Goal: Task Accomplishment & Management: Use online tool/utility

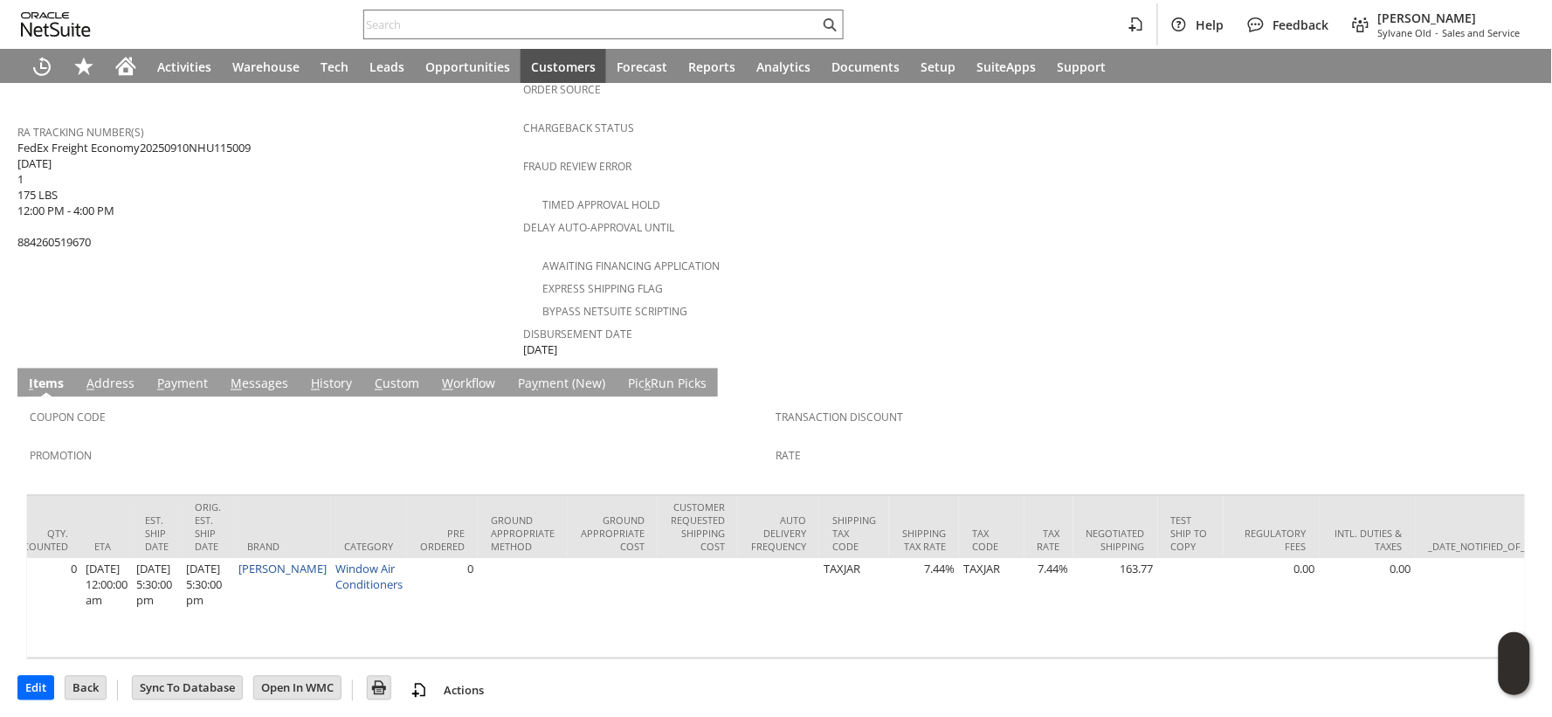
scroll to position [0, 2370]
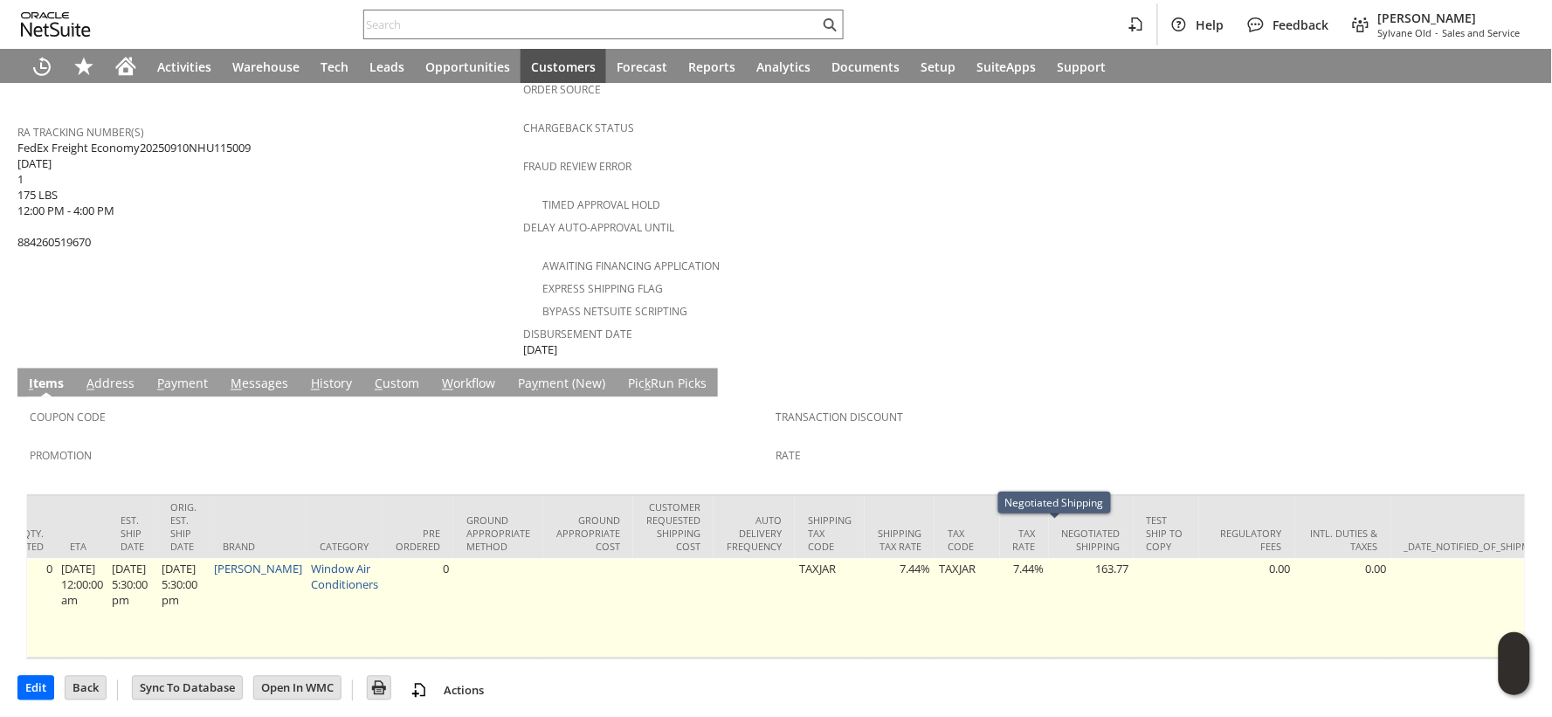
click at [1074, 559] on td "163.77" at bounding box center [1091, 609] width 85 height 100
copy td "163.77"
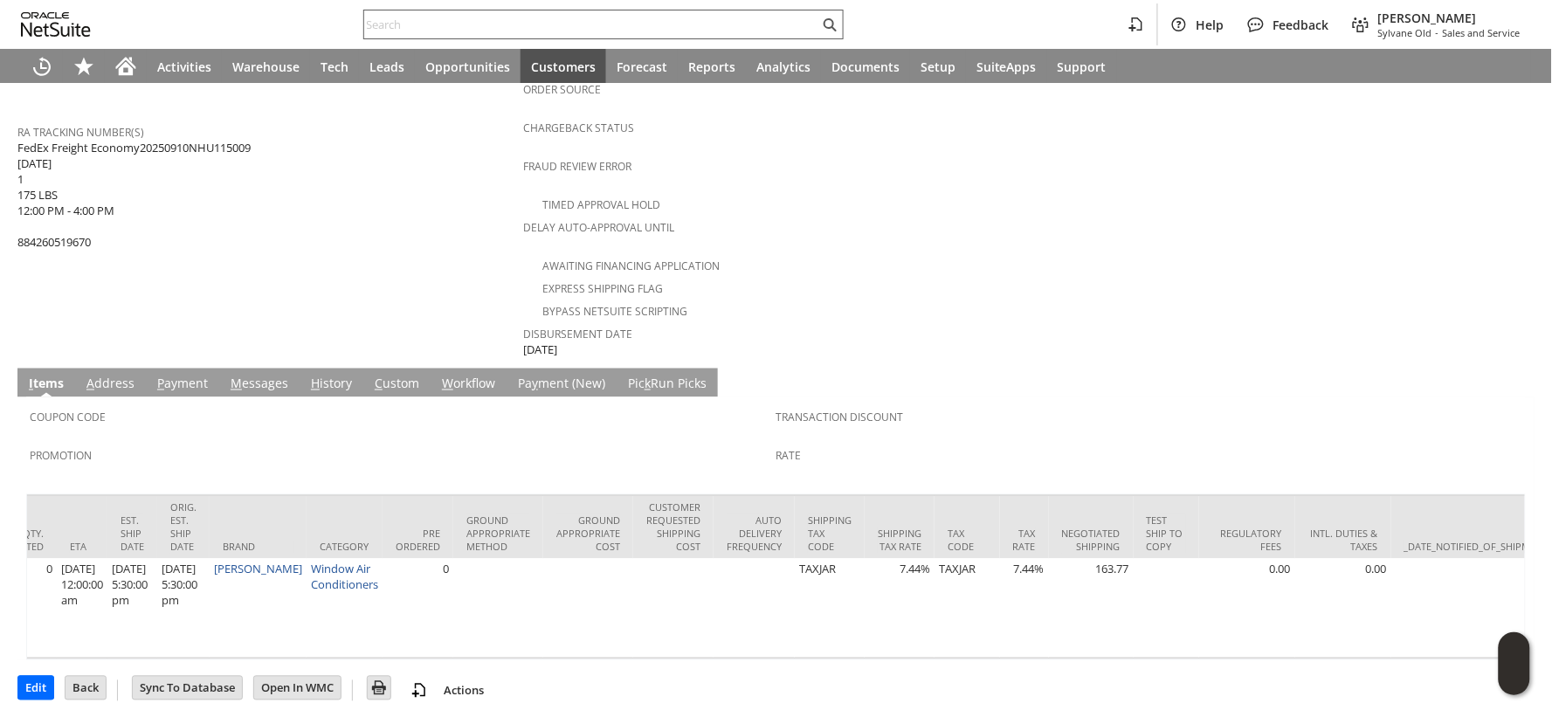
click at [371, 23] on input "text" at bounding box center [591, 24] width 455 height 21
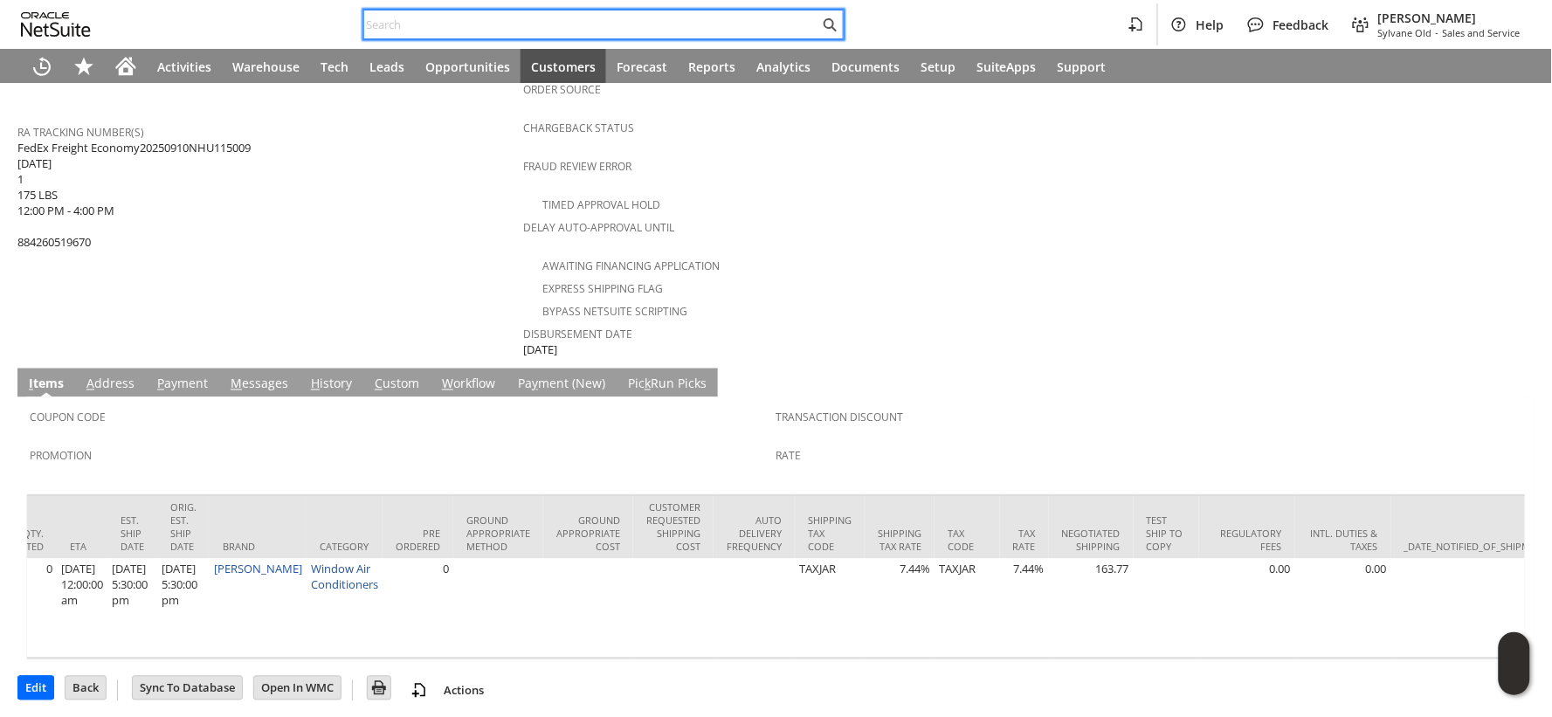
paste input "[STREET_ADDRESS][PERSON_NAME]"
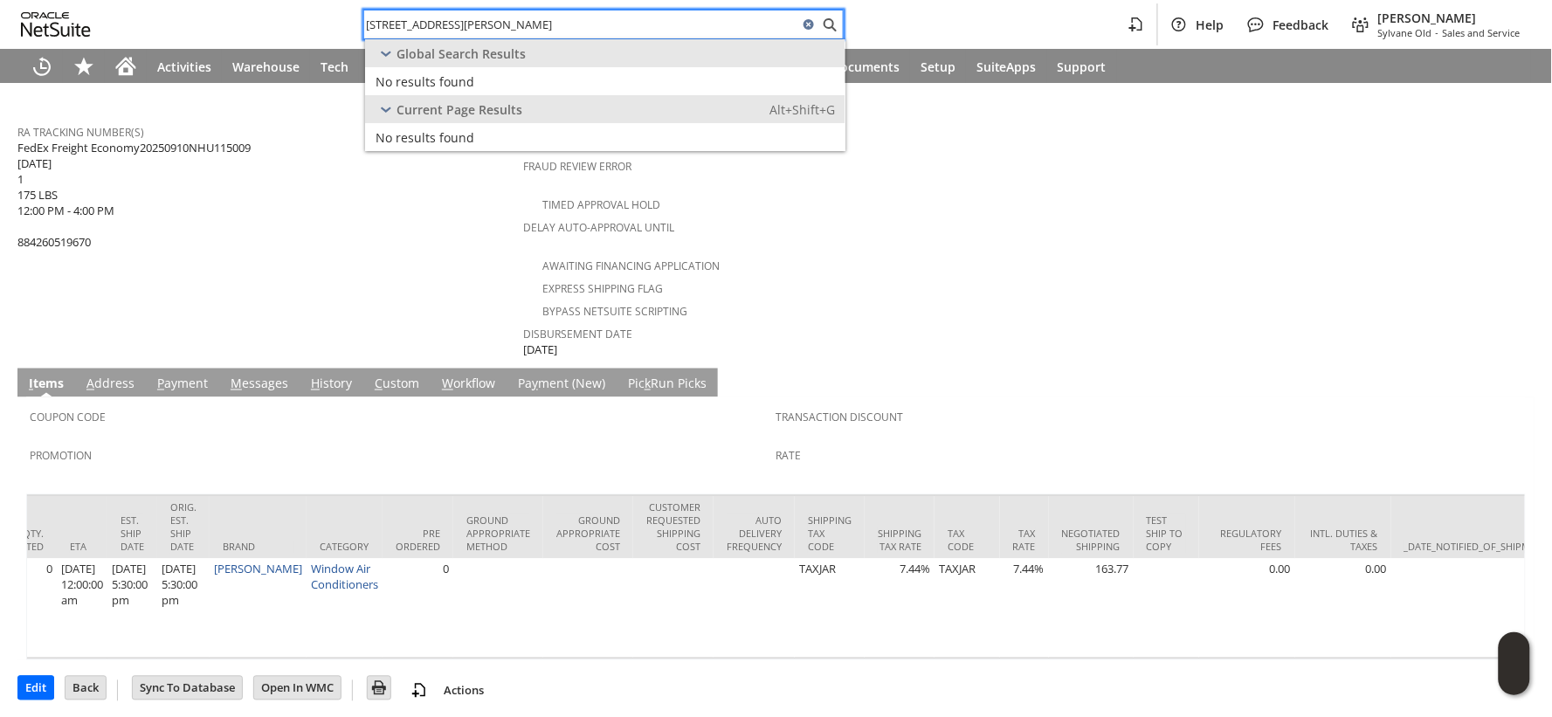
click at [381, 24] on input "[STREET_ADDRESS][PERSON_NAME]" at bounding box center [581, 24] width 434 height 21
paste input "4018626508"
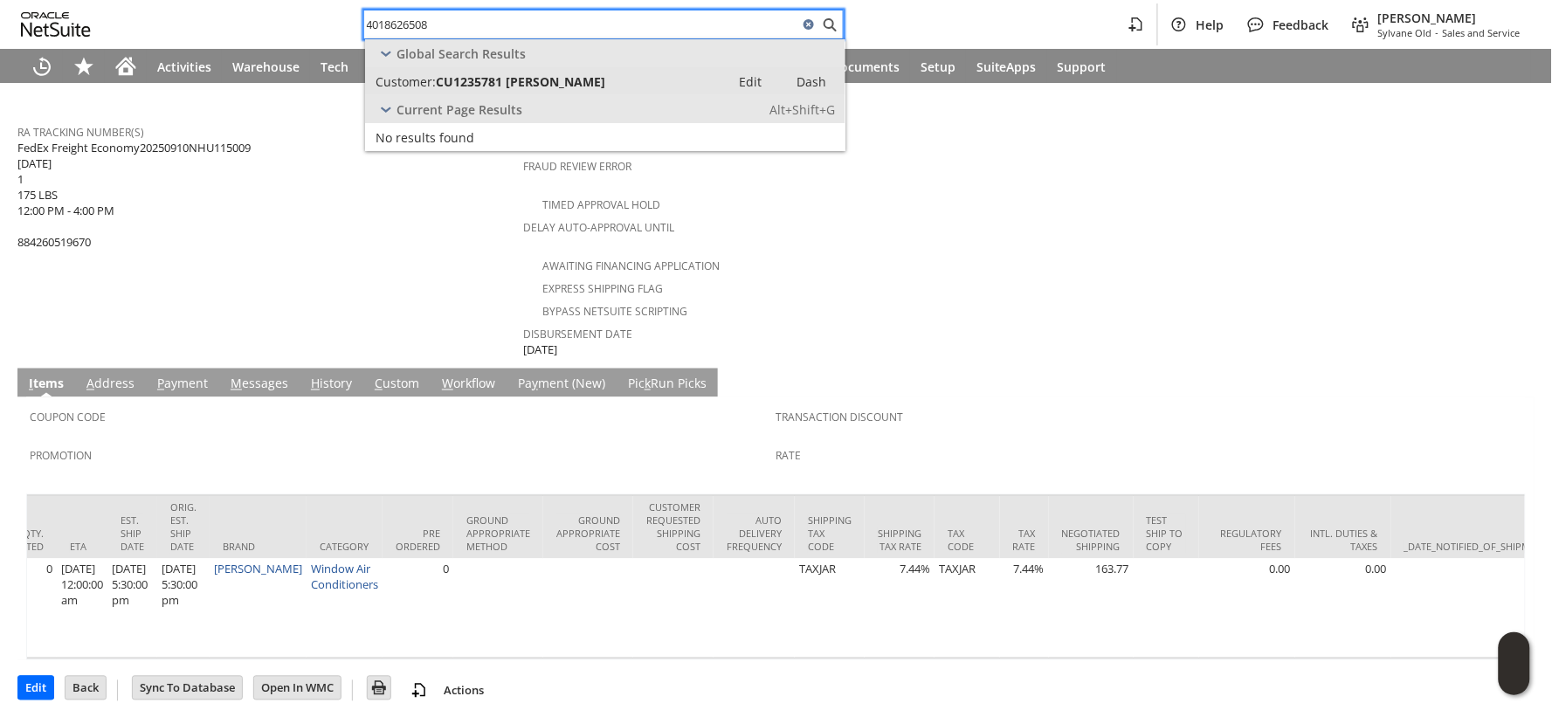
type input "4018626508"
click at [424, 79] on span "Customer:" at bounding box center [405, 81] width 60 height 17
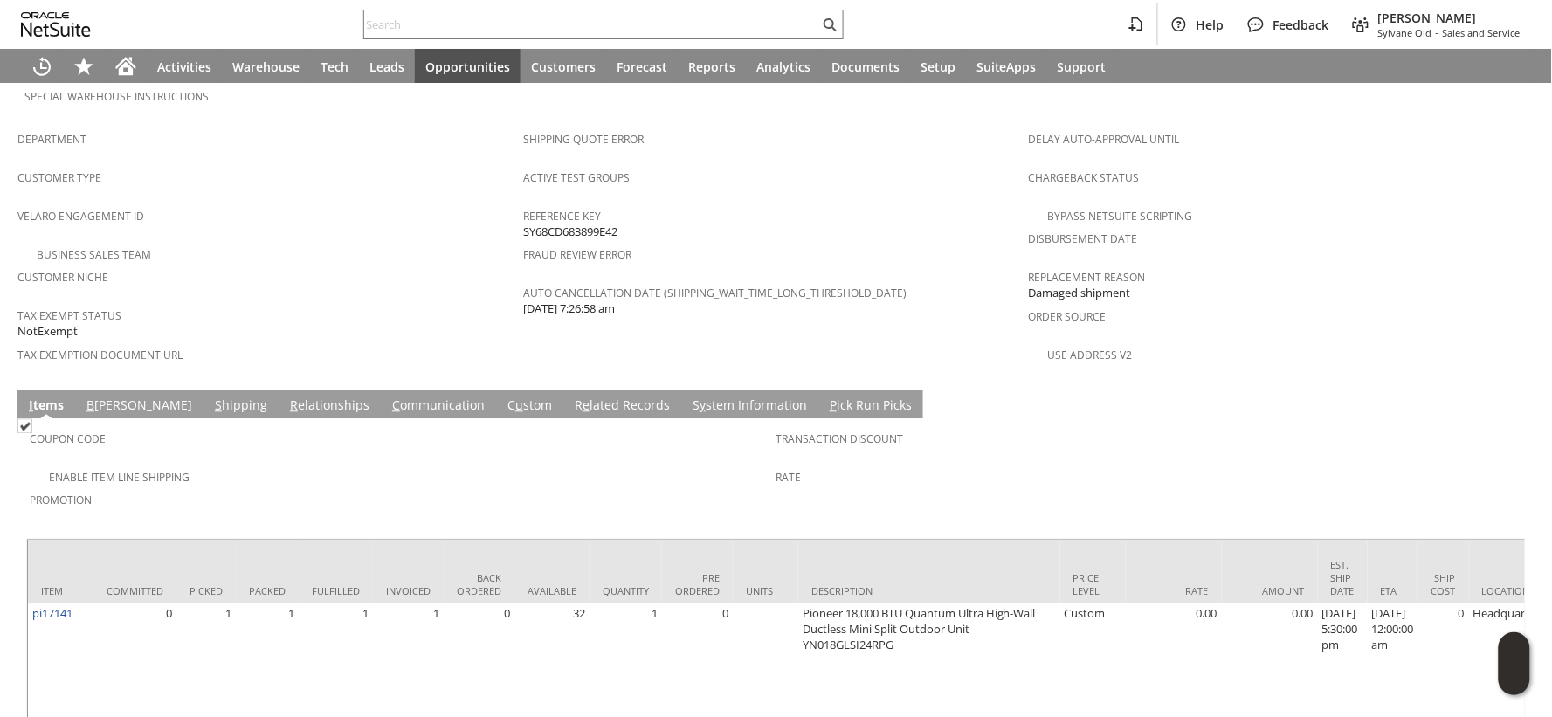
scroll to position [1093, 0]
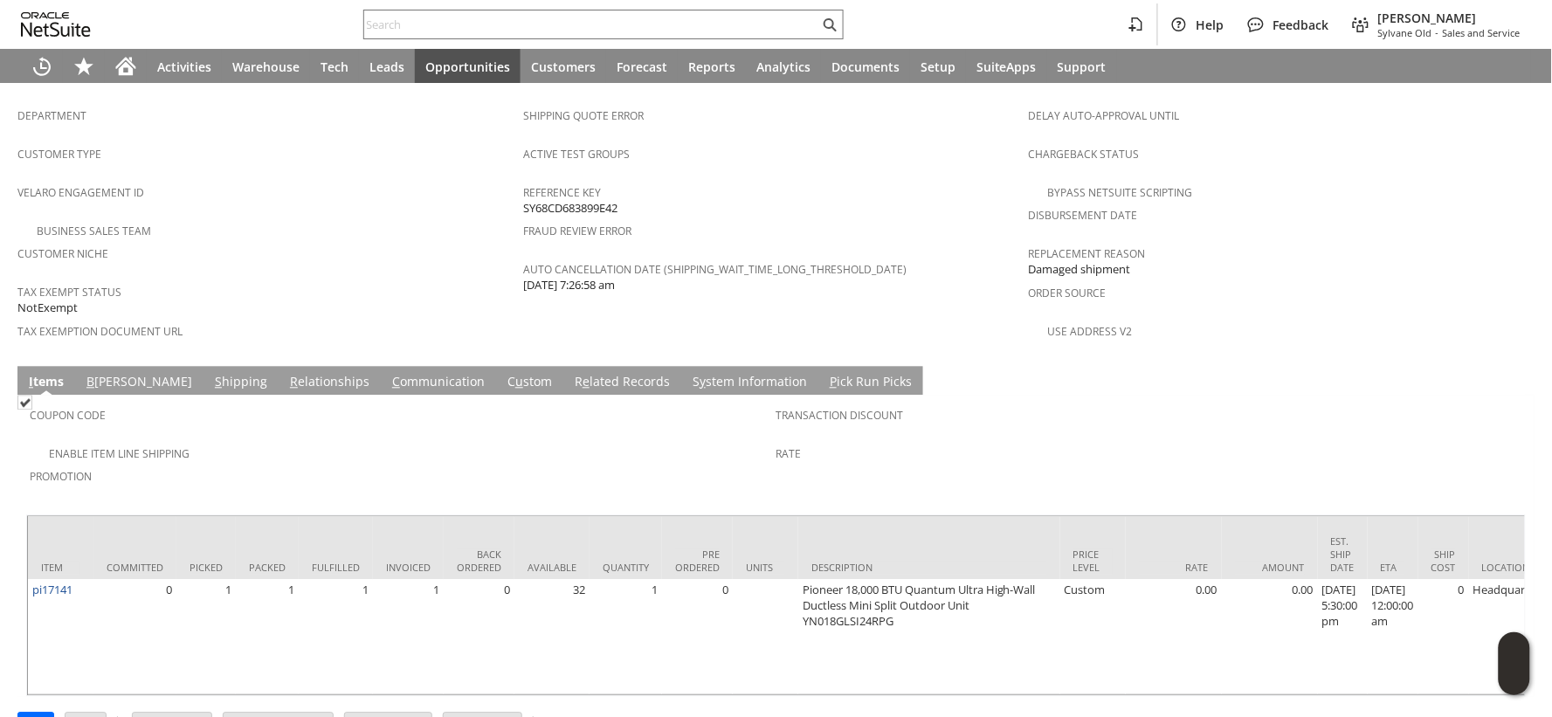
click at [210, 373] on link "S hipping" at bounding box center [240, 382] width 61 height 19
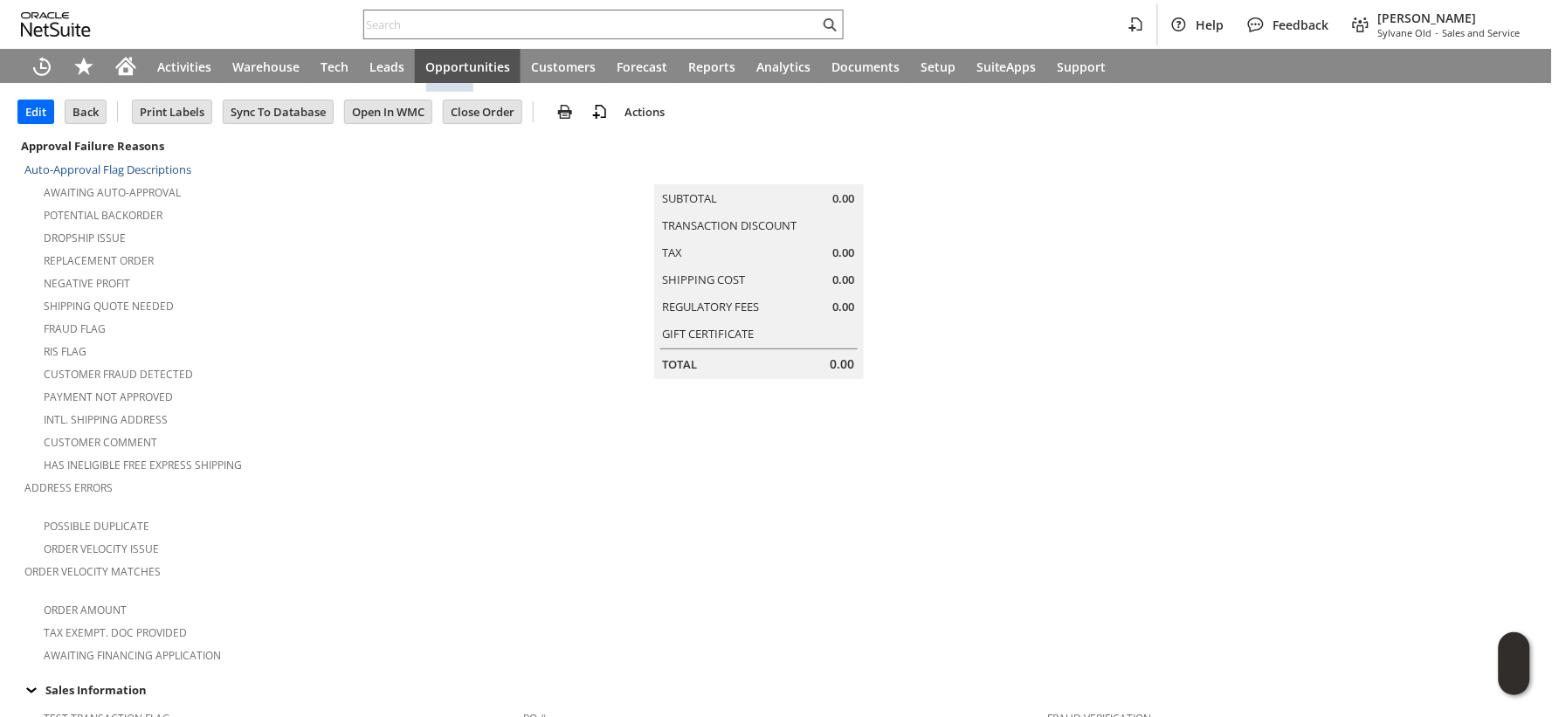
scroll to position [0, 0]
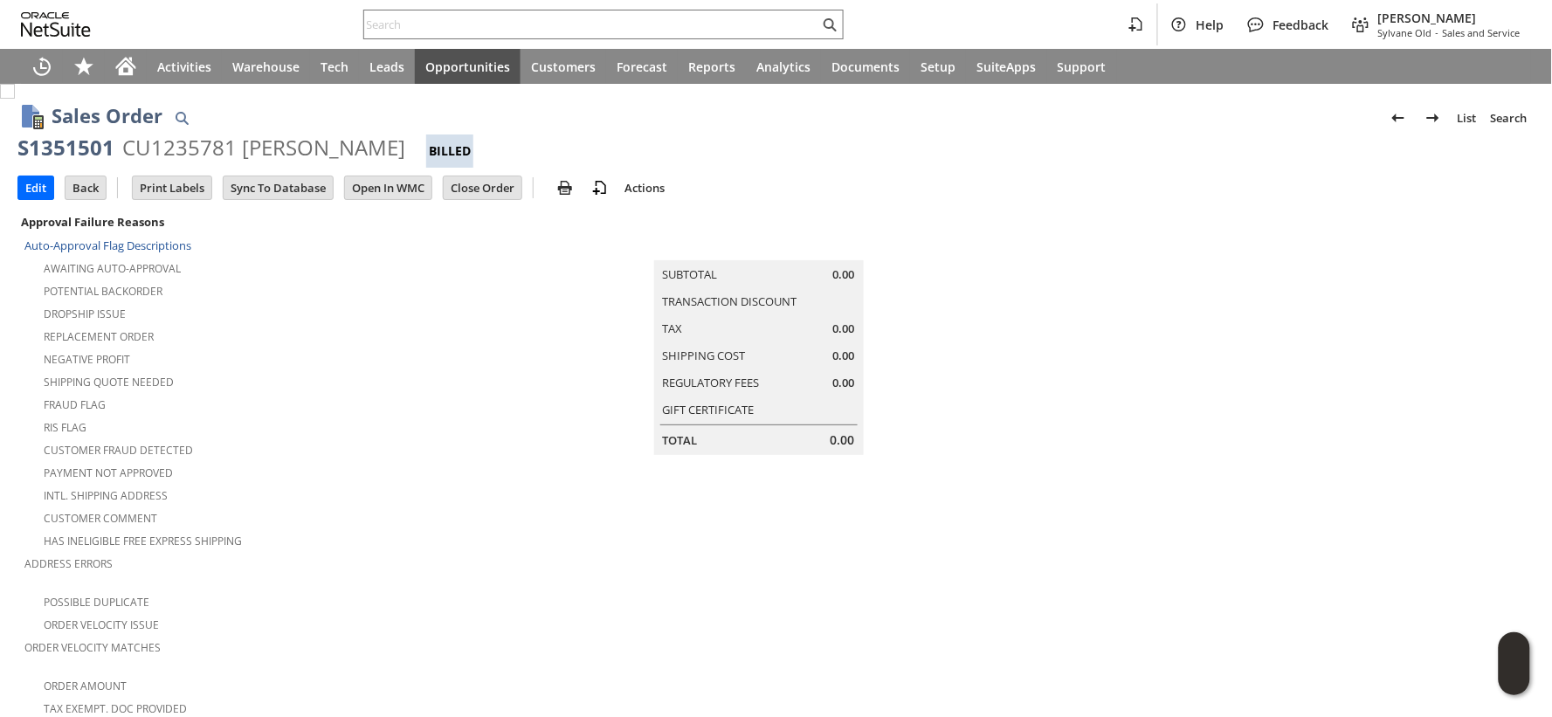
click at [38, 145] on div "S1351501" at bounding box center [65, 148] width 97 height 28
copy div "S1351501"
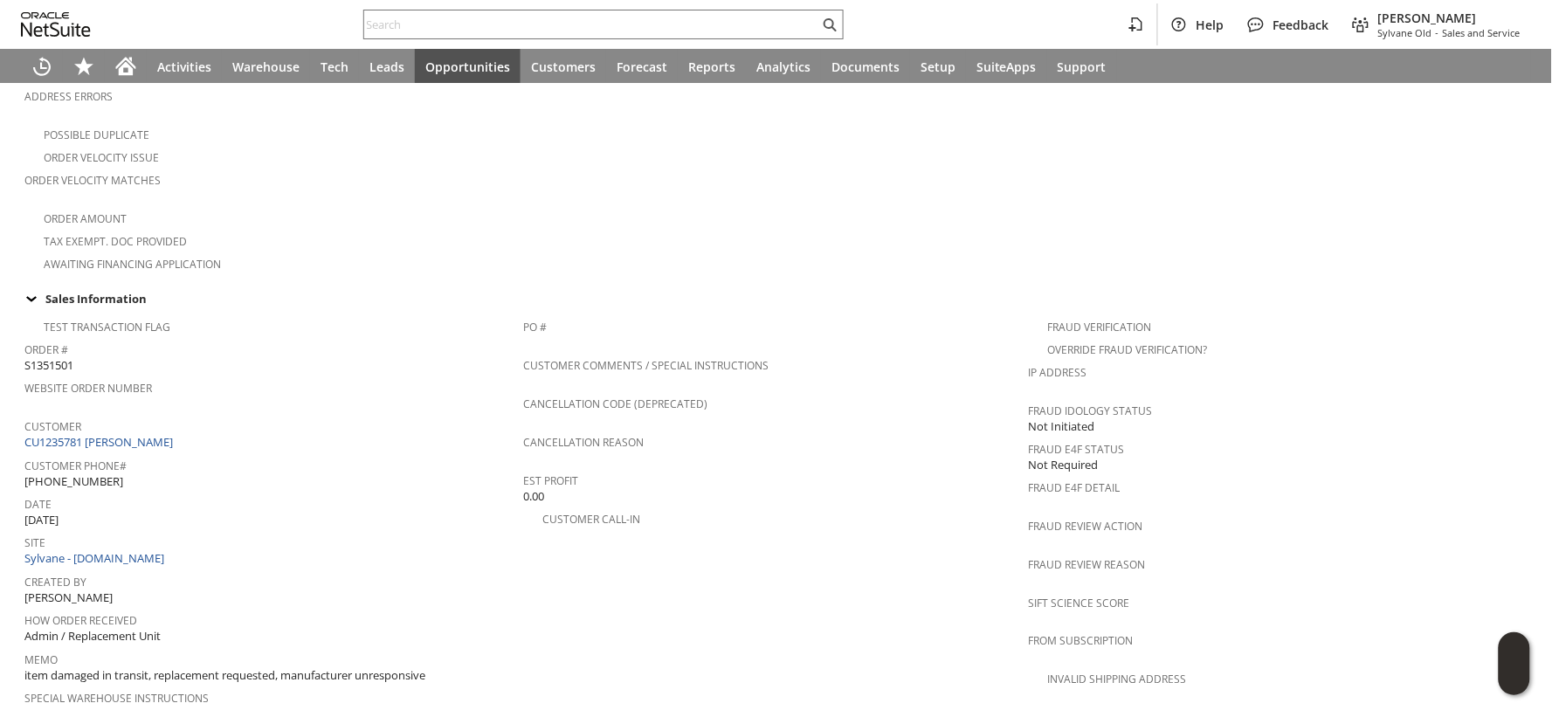
scroll to position [1067, 0]
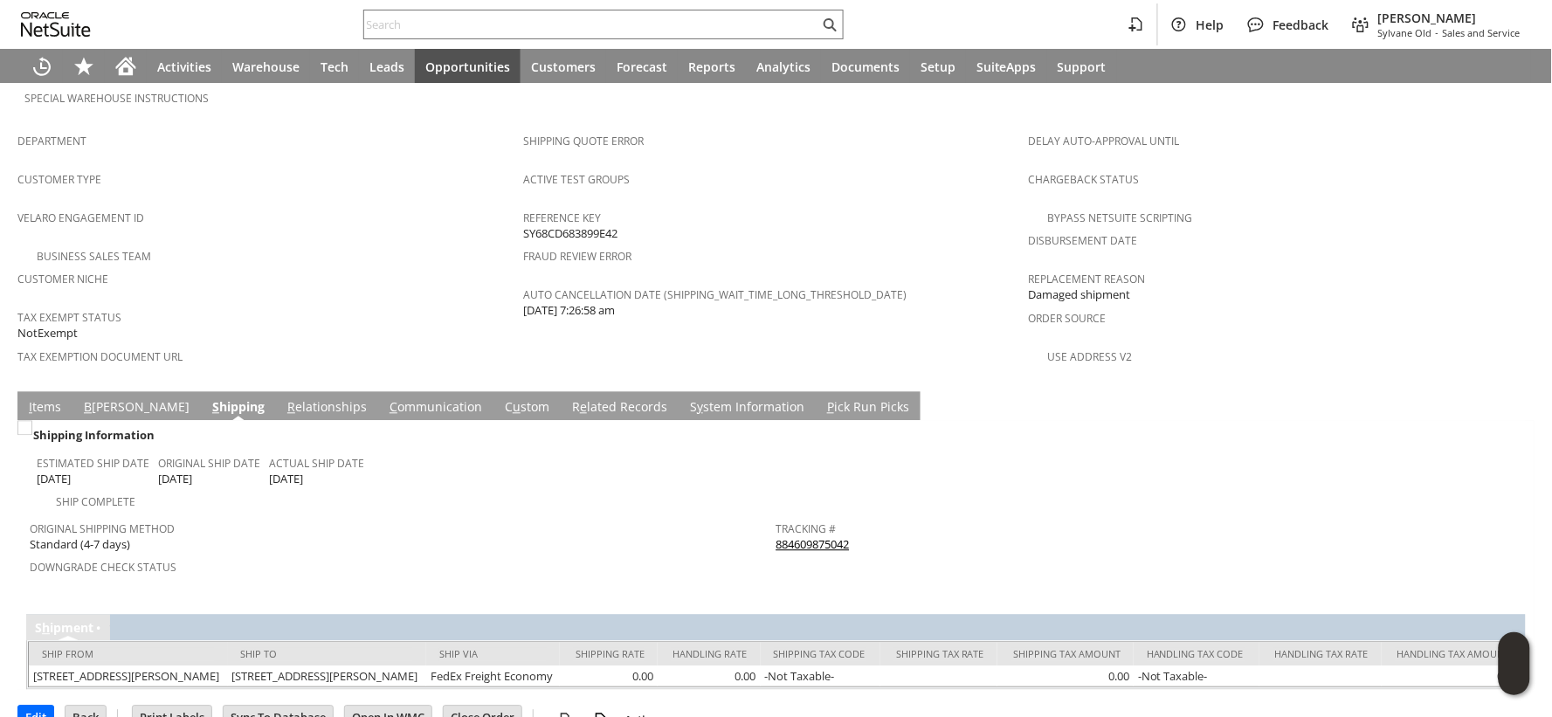
click at [49, 399] on link "I tems" at bounding box center [44, 408] width 41 height 19
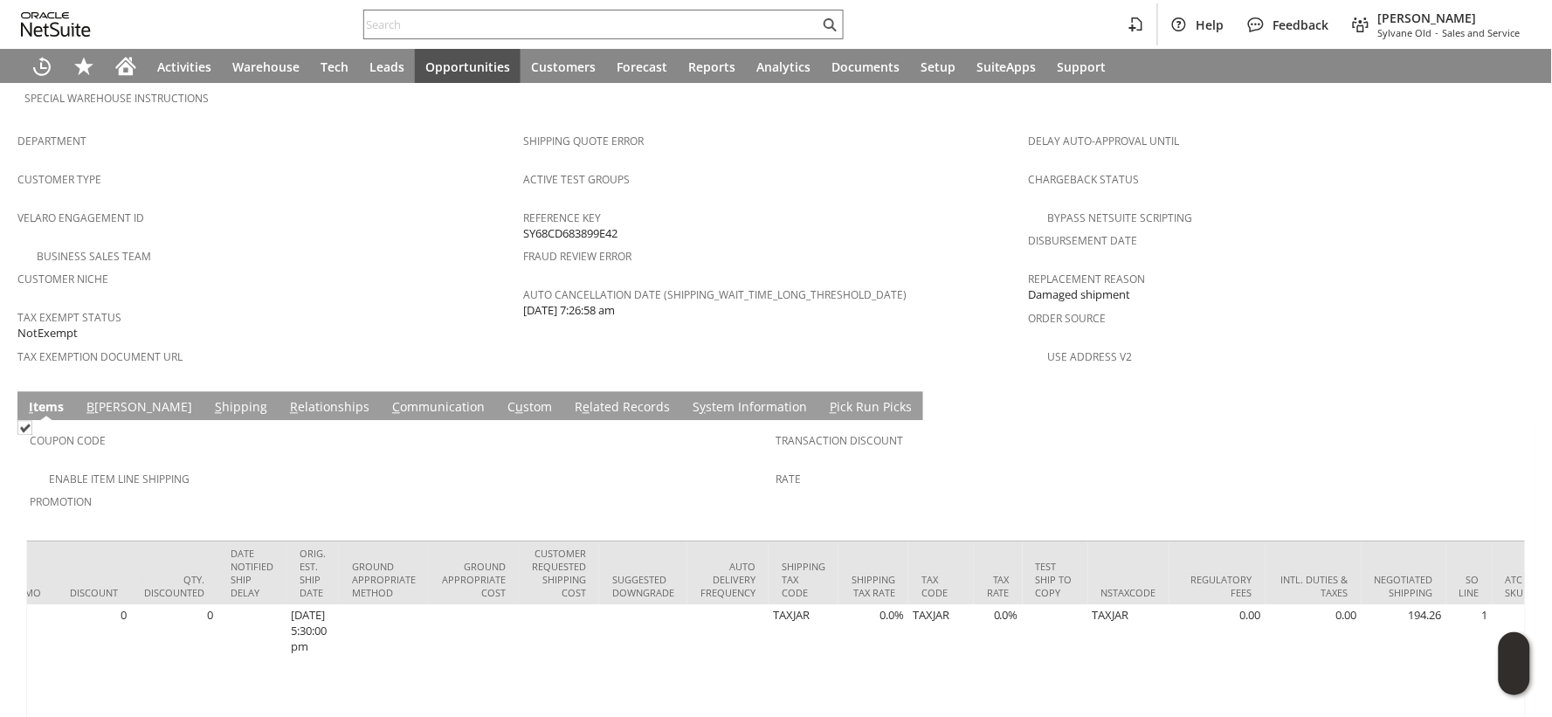
scroll to position [0, 2652]
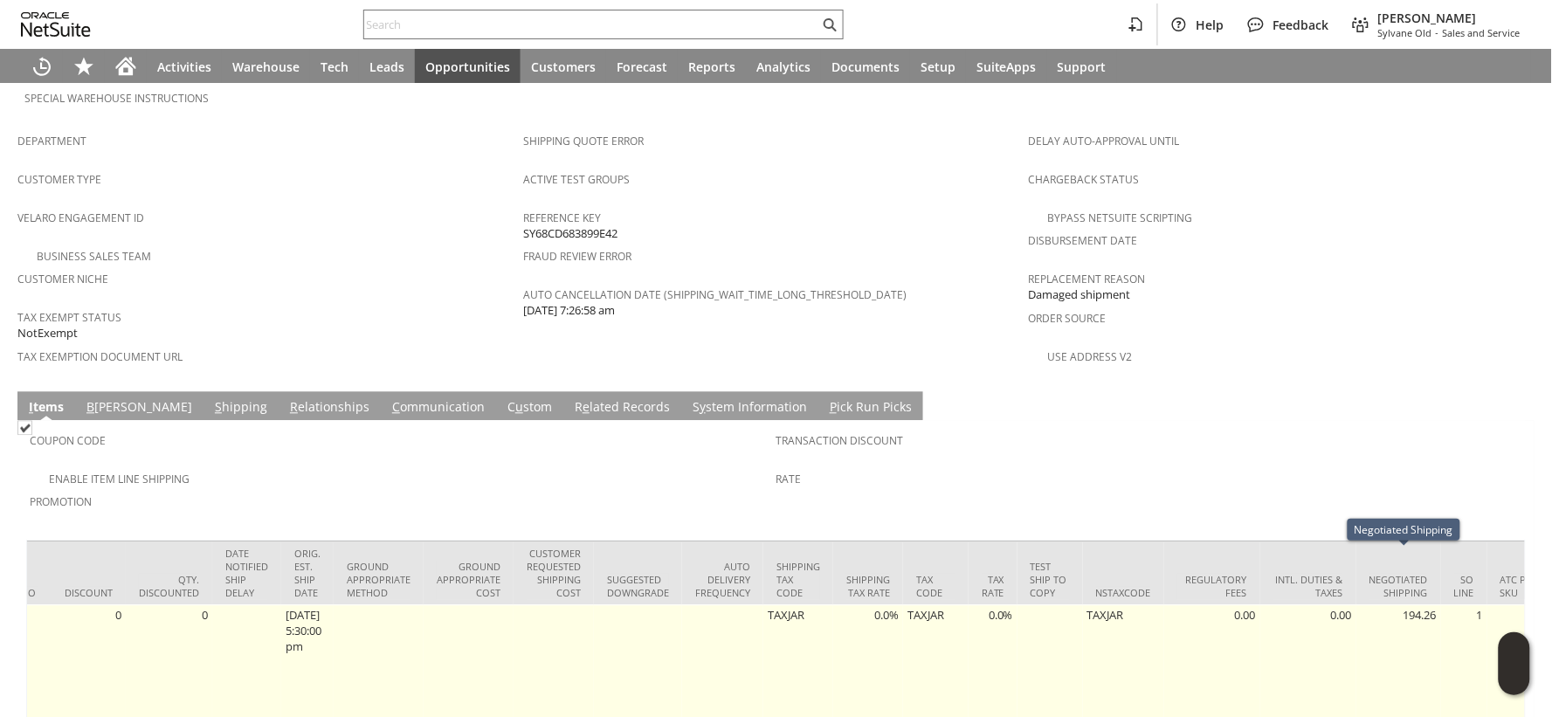
click at [1416, 605] on td "194.26" at bounding box center [1398, 662] width 85 height 115
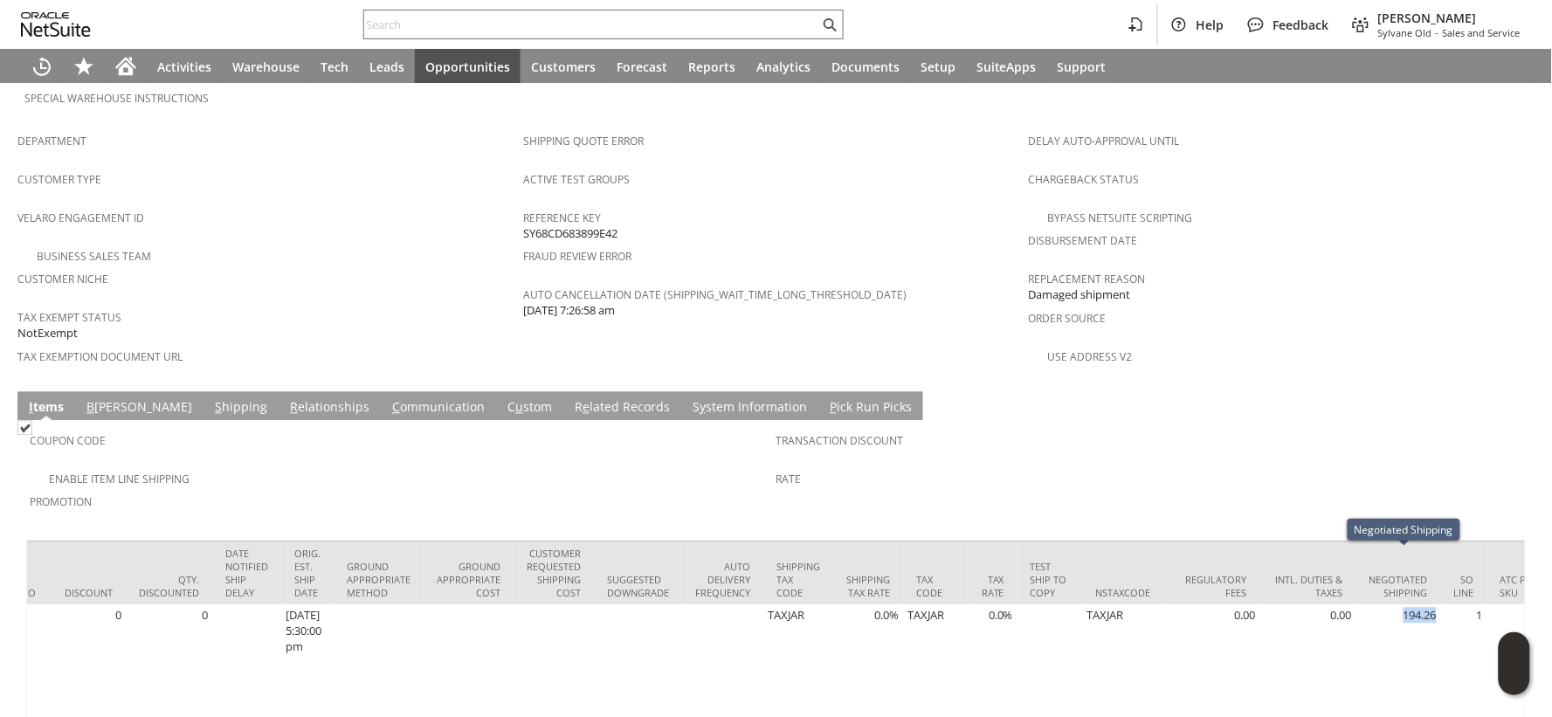
copy td "194.26"
click at [376, 19] on input "text" at bounding box center [591, 24] width 455 height 21
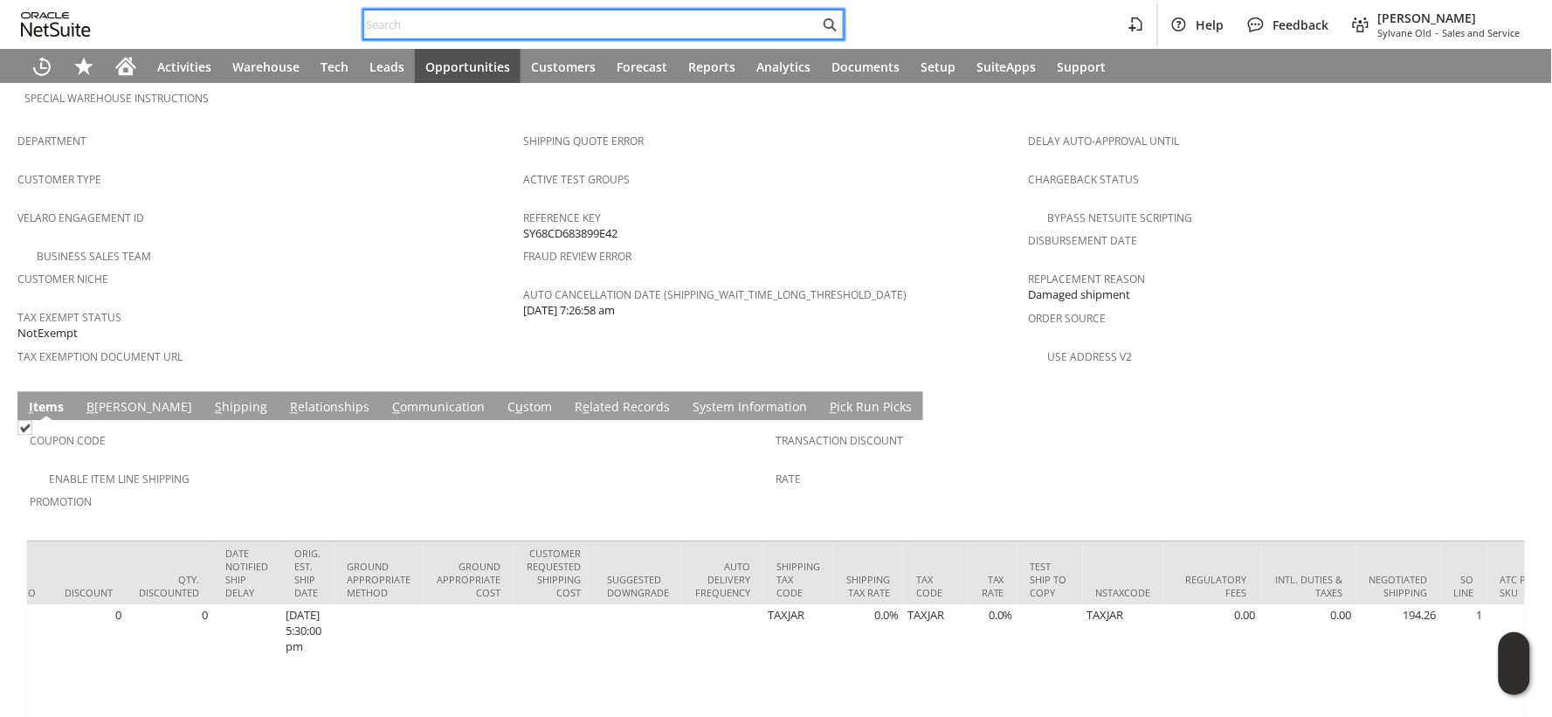
paste input "2232058171"
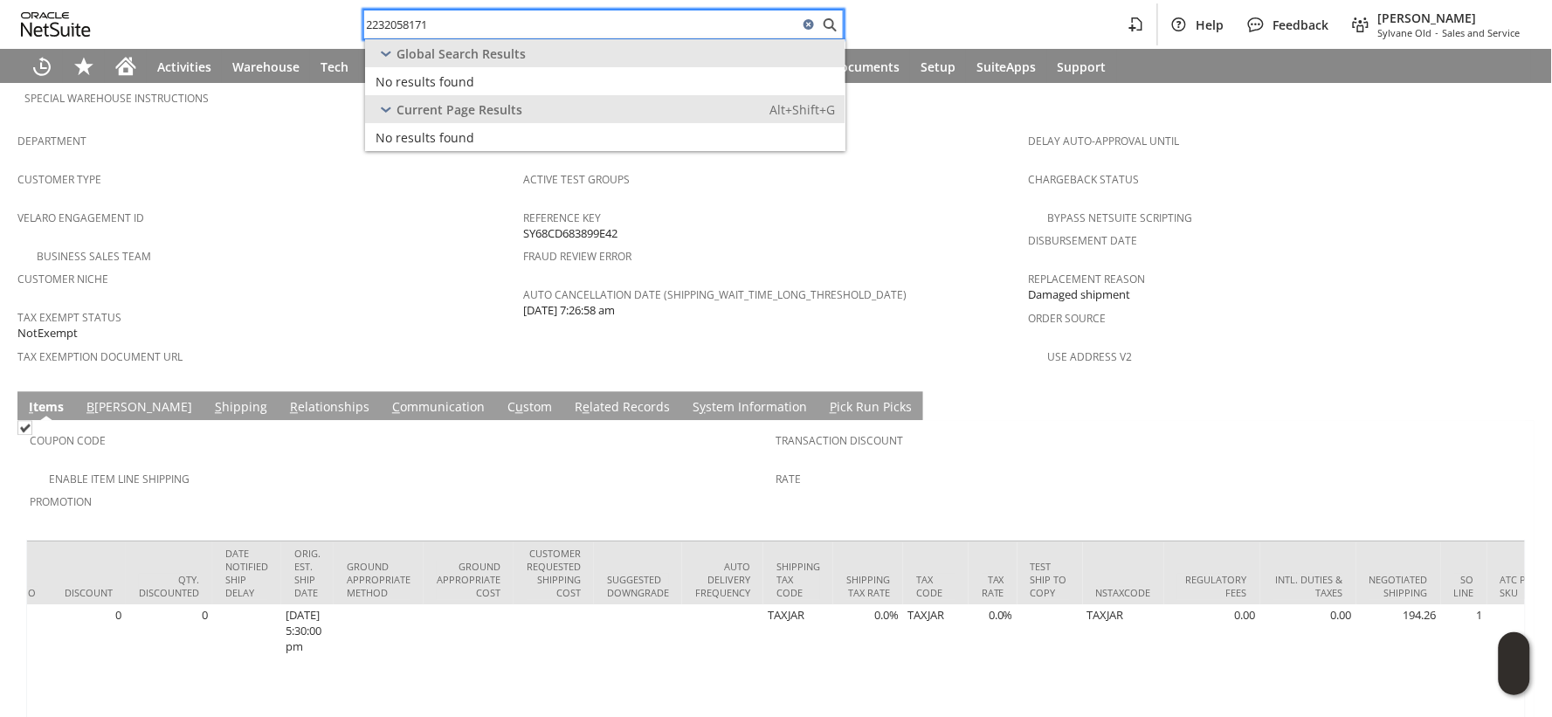
type input "2232058171"
